Goal: Check status: Check status

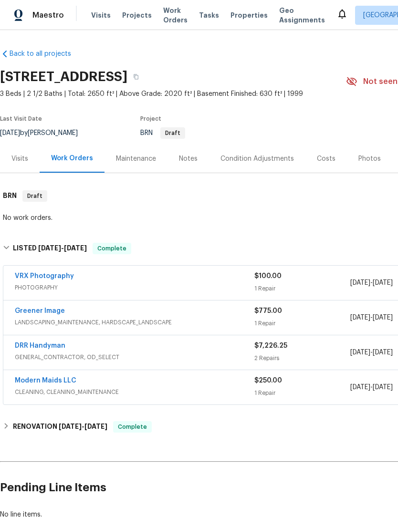
click at [99, 354] on span "GENERAL_CONTRACTOR, OD_SELECT" at bounding box center [134, 358] width 239 height 10
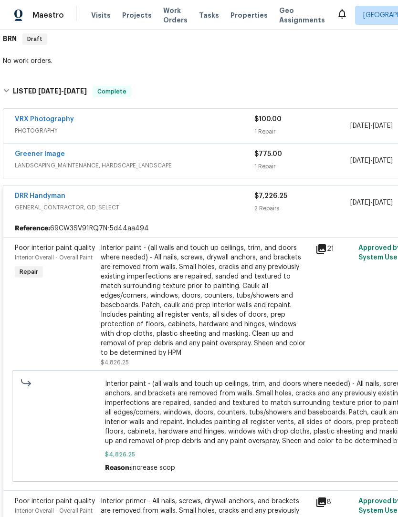
scroll to position [157, 0]
click at [137, 302] on div "Interior paint - (all walls and touch up ceilings, trim, and doors where needed…" at bounding box center [205, 300] width 209 height 114
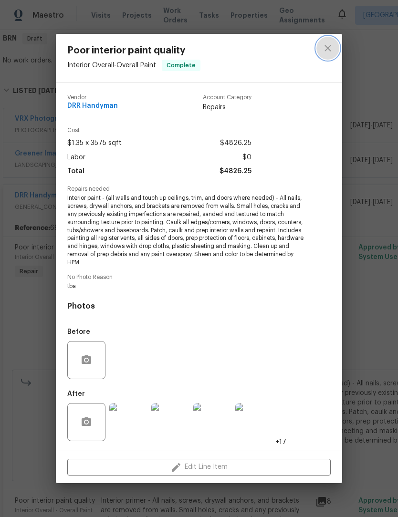
click at [329, 46] on icon "close" at bounding box center [327, 47] width 11 height 11
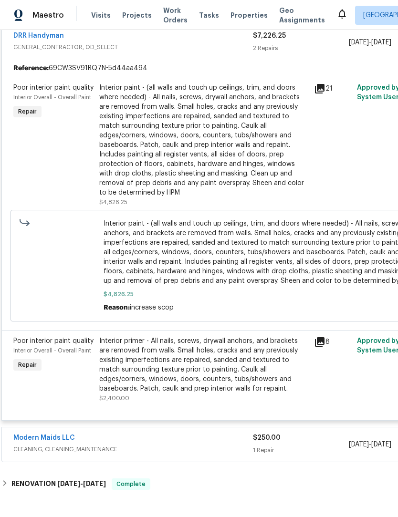
scroll to position [336, 1]
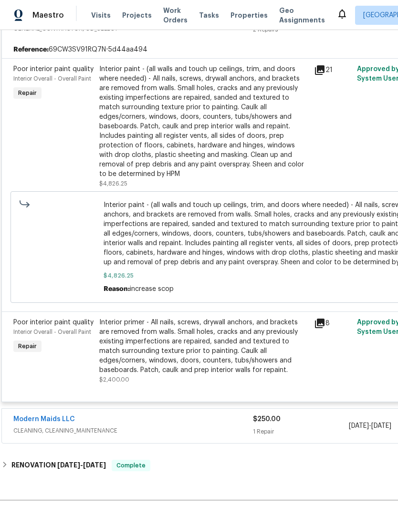
click at [119, 339] on div "Interior primer - All nails, screws, drywall anchors, and brackets are removed …" at bounding box center [203, 346] width 209 height 57
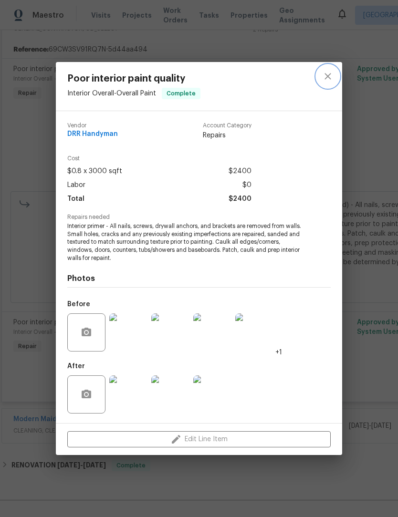
click at [333, 76] on icon "close" at bounding box center [327, 76] width 11 height 11
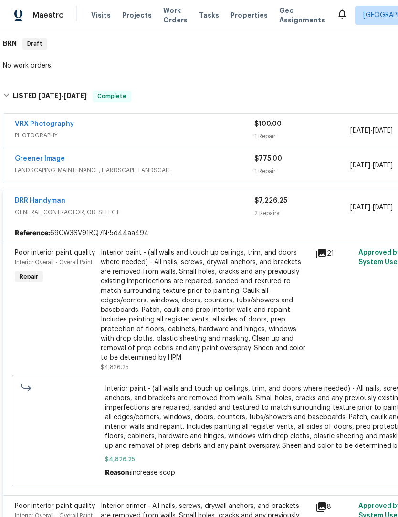
scroll to position [151, 0]
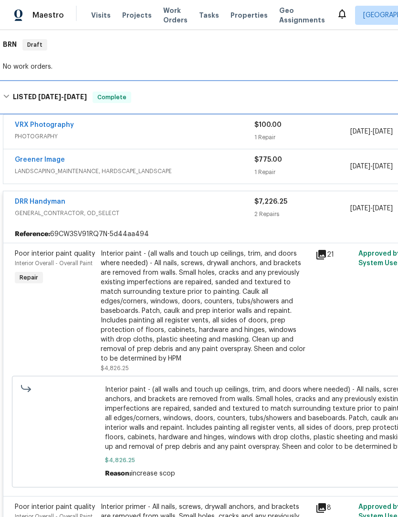
click at [31, 96] on h6 "LISTED [DATE] - [DATE]" at bounding box center [50, 97] width 74 height 11
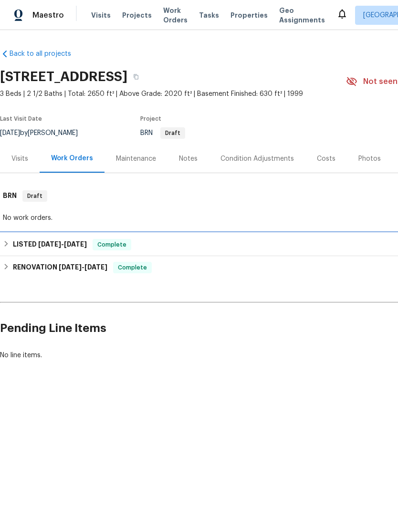
scroll to position [0, 0]
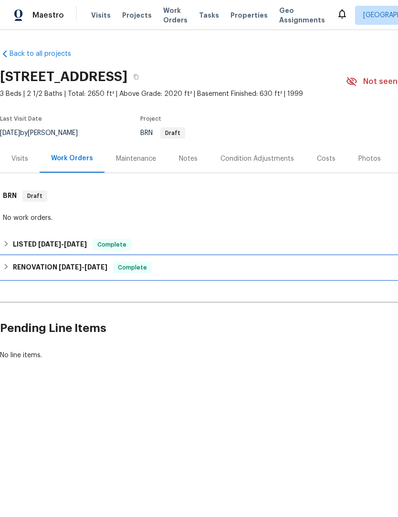
click at [26, 270] on h6 "RENOVATION [DATE] - [DATE]" at bounding box center [60, 267] width 94 height 11
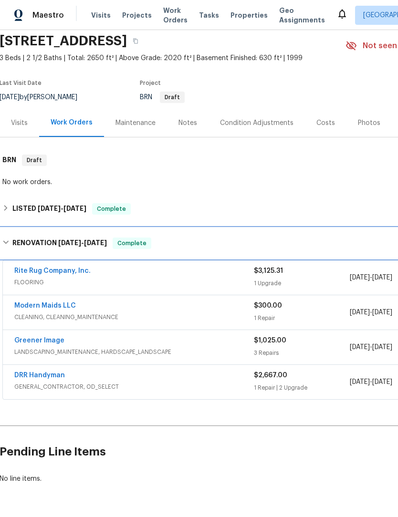
scroll to position [35, 0]
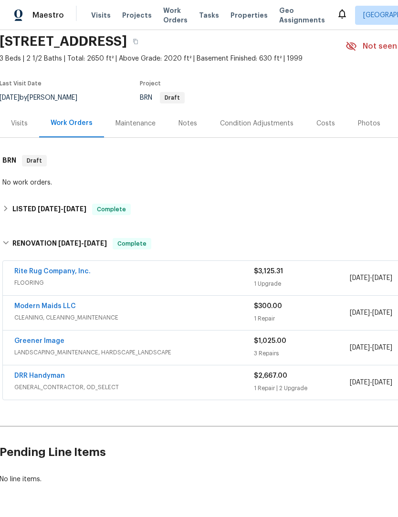
click at [116, 380] on div "DRR Handyman" at bounding box center [133, 376] width 239 height 11
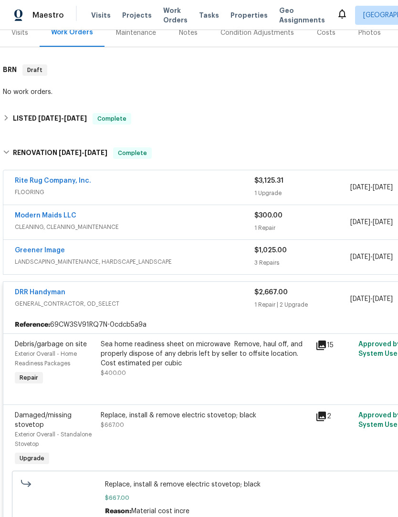
scroll to position [127, 0]
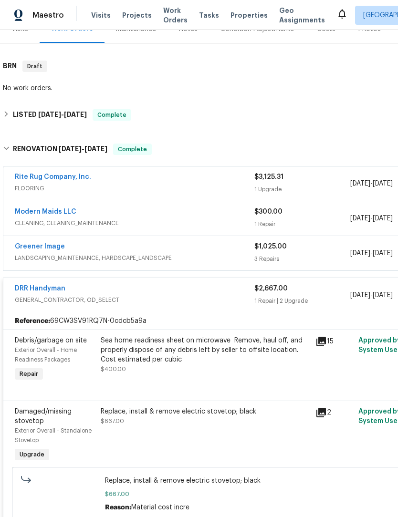
click at [98, 288] on div "DRR Handyman" at bounding box center [134, 289] width 239 height 11
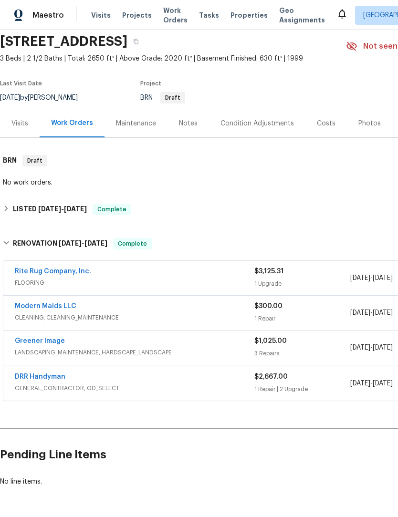
scroll to position [35, 0]
click at [218, 382] on div "DRR Handyman" at bounding box center [134, 376] width 239 height 11
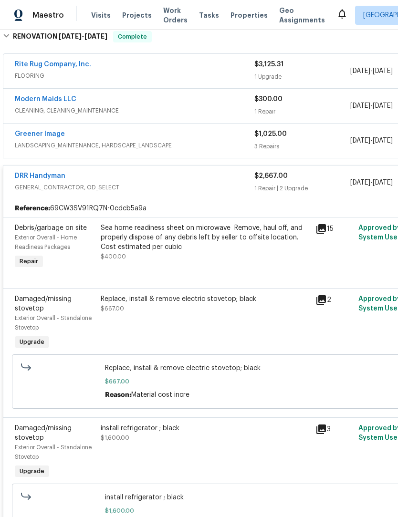
scroll to position [242, 0]
click at [94, 191] on span "GENERAL_CONTRACTOR, OD_SELECT" at bounding box center [134, 188] width 239 height 10
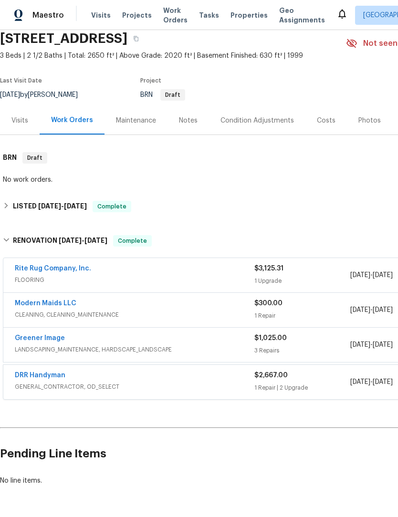
scroll to position [35, 0]
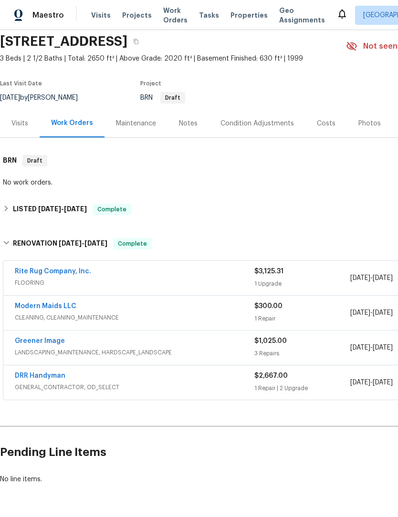
click at [104, 277] on div "Rite Rug Company, Inc." at bounding box center [134, 272] width 239 height 11
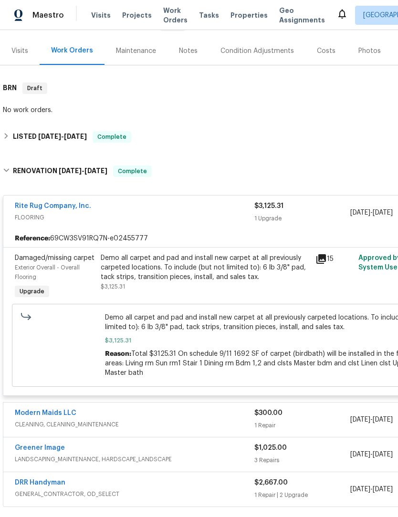
scroll to position [109, 0]
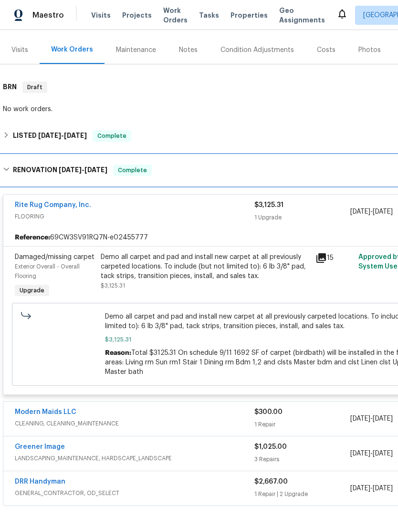
click at [36, 174] on h6 "RENOVATION [DATE] - [DATE]" at bounding box center [60, 170] width 94 height 11
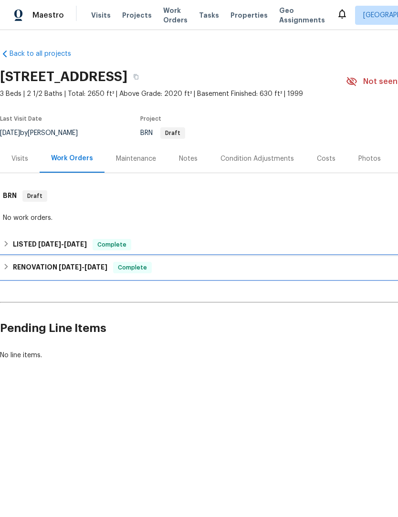
scroll to position [0, 0]
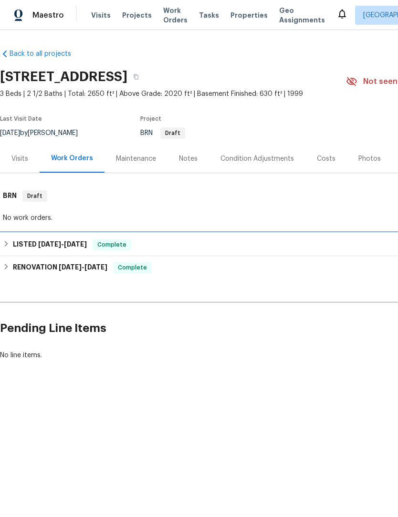
click at [11, 244] on div "LISTED [DATE] - [DATE] Complete" at bounding box center [269, 244] width 533 height 11
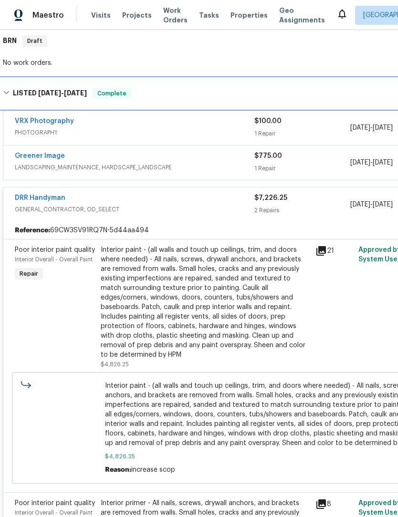
scroll to position [154, 0]
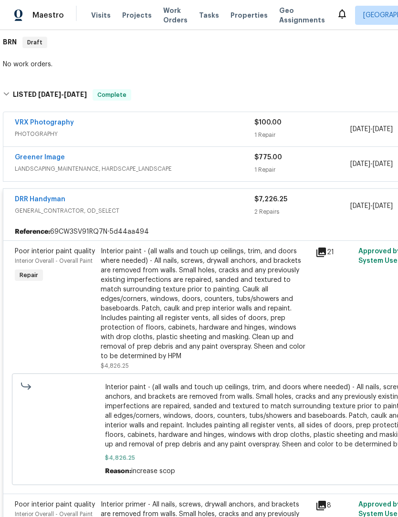
click at [84, 203] on div "DRR Handyman" at bounding box center [134, 200] width 239 height 11
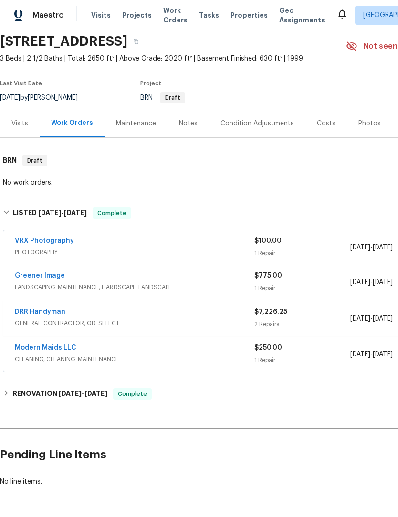
scroll to position [35, 0]
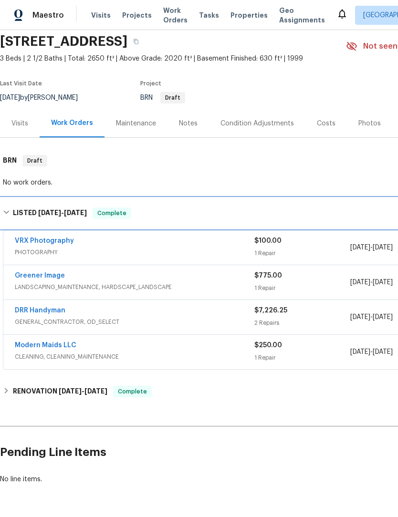
click at [11, 211] on div "LISTED [DATE] - [DATE] Complete" at bounding box center [269, 213] width 533 height 11
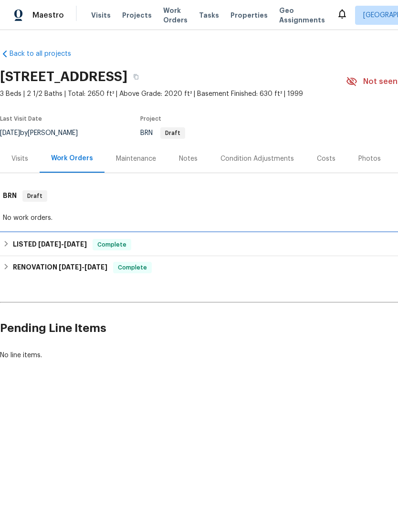
scroll to position [0, 0]
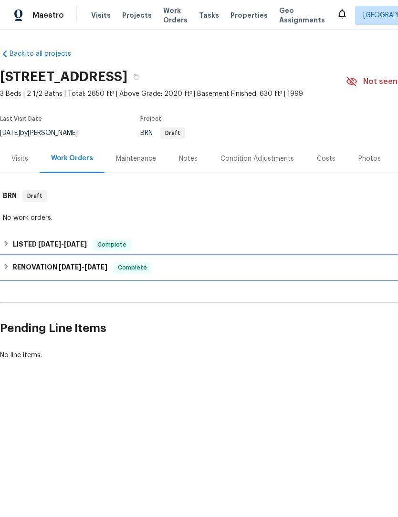
click at [11, 265] on div "RENOVATION [DATE] - [DATE] Complete" at bounding box center [269, 267] width 533 height 11
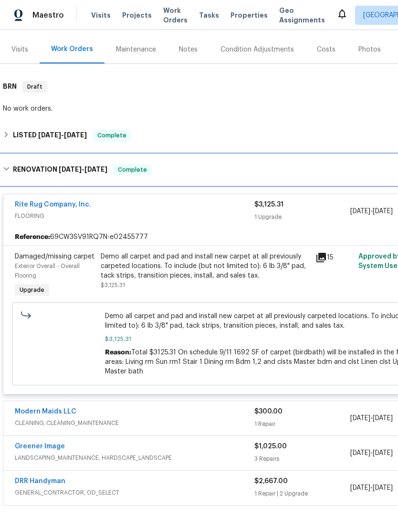
scroll to position [107, 0]
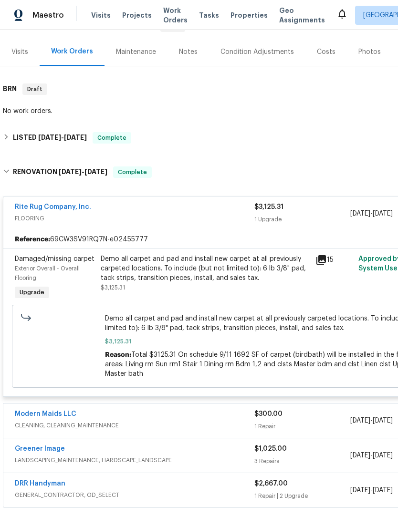
click at [115, 208] on div "Rite Rug Company, Inc." at bounding box center [134, 207] width 239 height 11
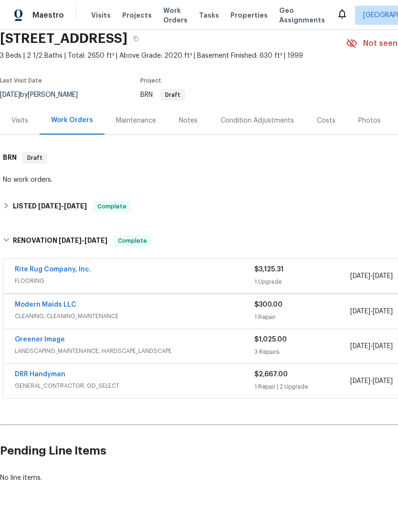
scroll to position [35, 0]
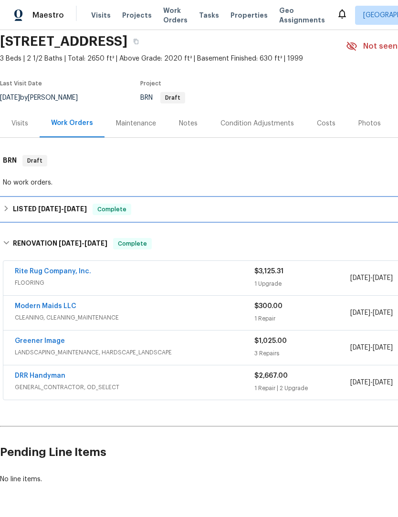
click at [12, 212] on div "LISTED [DATE] - [DATE] Complete" at bounding box center [269, 209] width 533 height 11
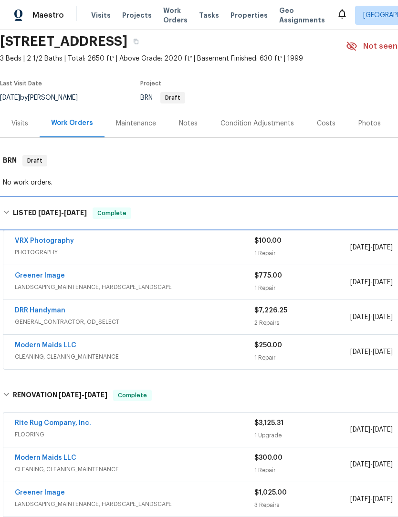
click at [10, 214] on div "LISTED [DATE] - [DATE] Complete" at bounding box center [269, 213] width 533 height 11
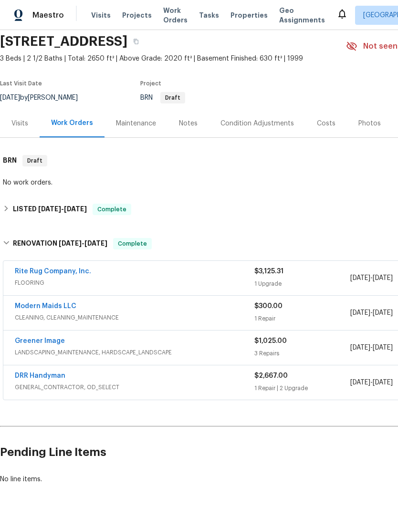
click at [116, 381] on div "DRR Handyman" at bounding box center [134, 376] width 239 height 11
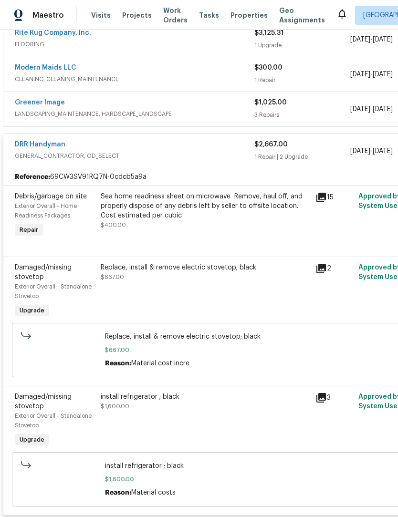
scroll to position [274, 0]
click at [326, 400] on icon at bounding box center [320, 397] width 11 height 11
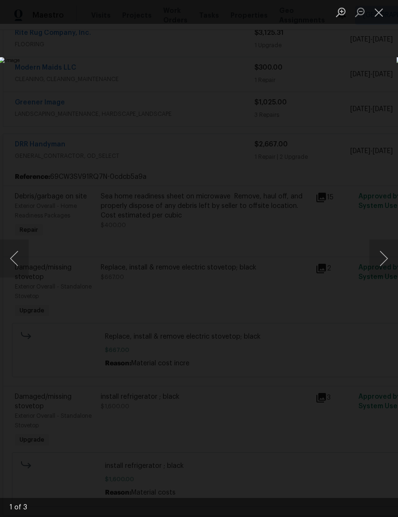
click at [387, 258] on button "Next image" at bounding box center [383, 258] width 29 height 38
click at [388, 263] on button "Next image" at bounding box center [383, 258] width 29 height 38
click at [386, 264] on button "Next image" at bounding box center [383, 258] width 29 height 38
click at [380, 16] on button "Close lightbox" at bounding box center [378, 12] width 19 height 17
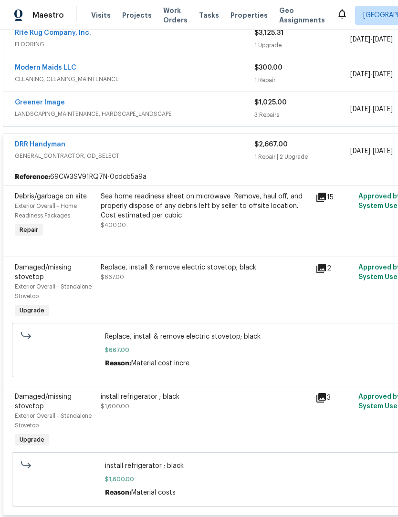
click at [324, 270] on icon at bounding box center [321, 269] width 10 height 10
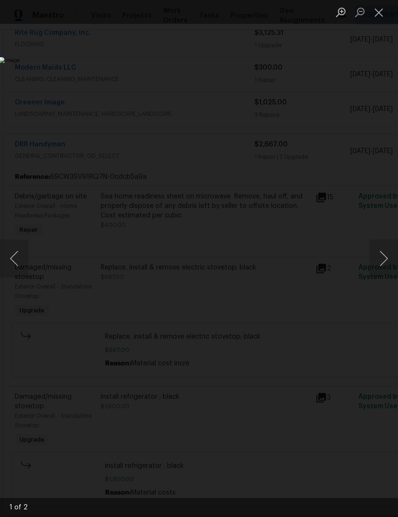
click at [384, 258] on button "Next image" at bounding box center [383, 258] width 29 height 38
click at [389, 260] on button "Next image" at bounding box center [383, 258] width 29 height 38
click at [377, 15] on button "Close lightbox" at bounding box center [378, 12] width 19 height 17
